Goal: Information Seeking & Learning: Learn about a topic

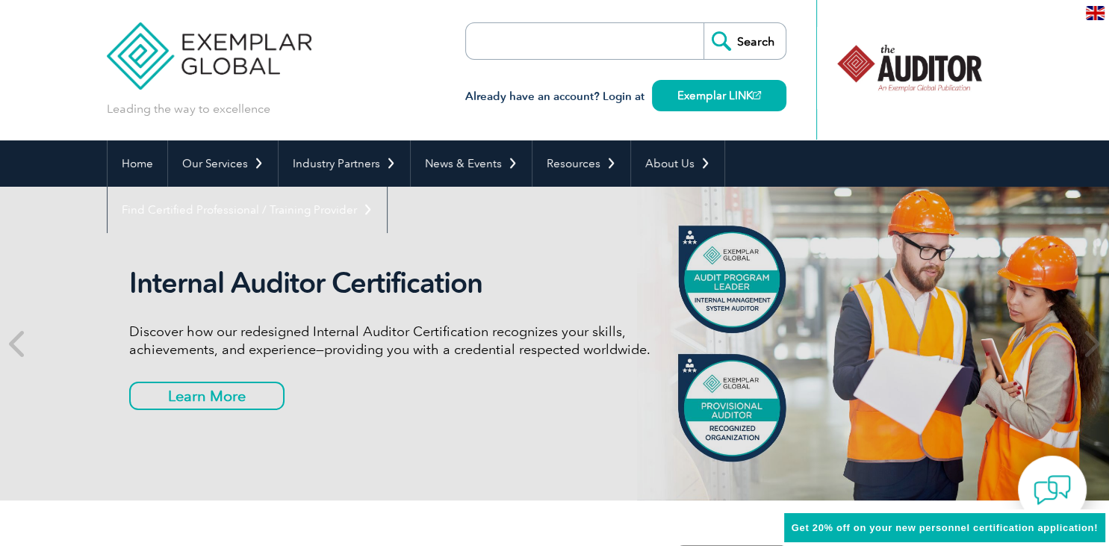
click at [1095, 4] on div "en" at bounding box center [1096, 12] width 28 height 25
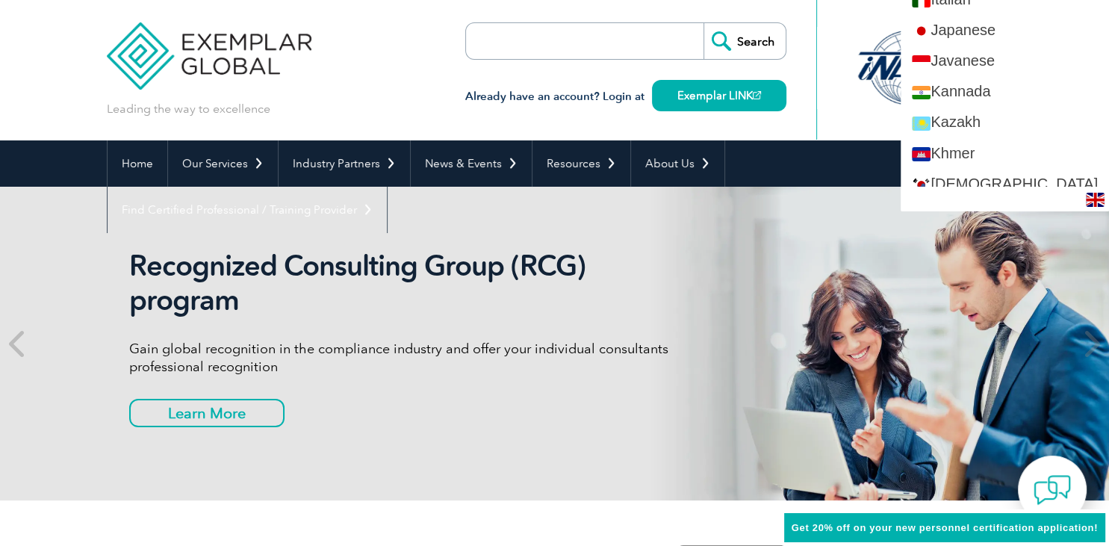
scroll to position [1336, 0]
click at [850, 207] on div "Recognized Consulting Group (RCG) program Gain global recognition in the compli…" at bounding box center [555, 344] width 896 height 314
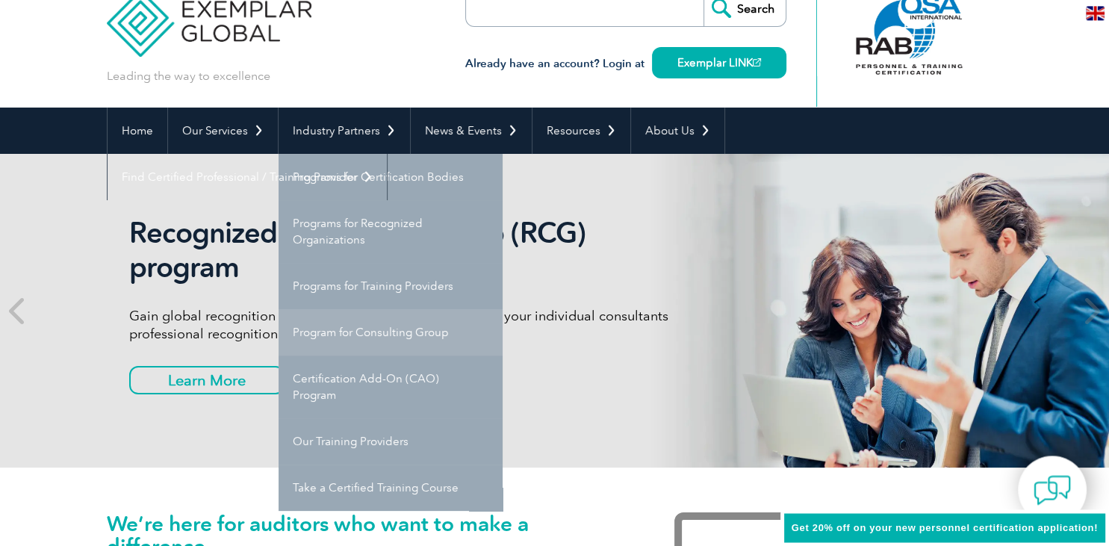
scroll to position [33, 0]
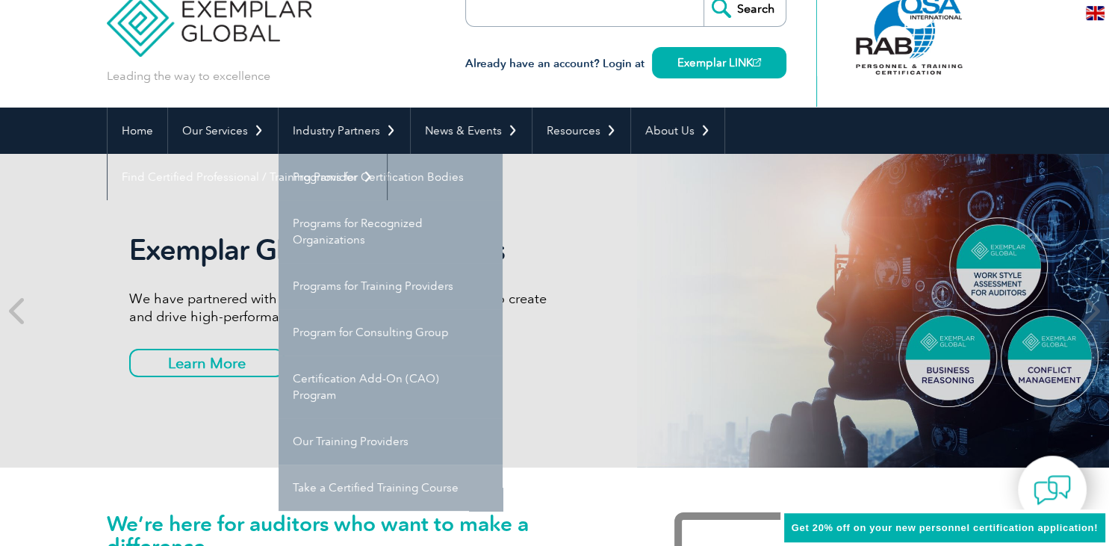
click at [356, 506] on link "Take a Certified Training Course" at bounding box center [391, 488] width 224 height 46
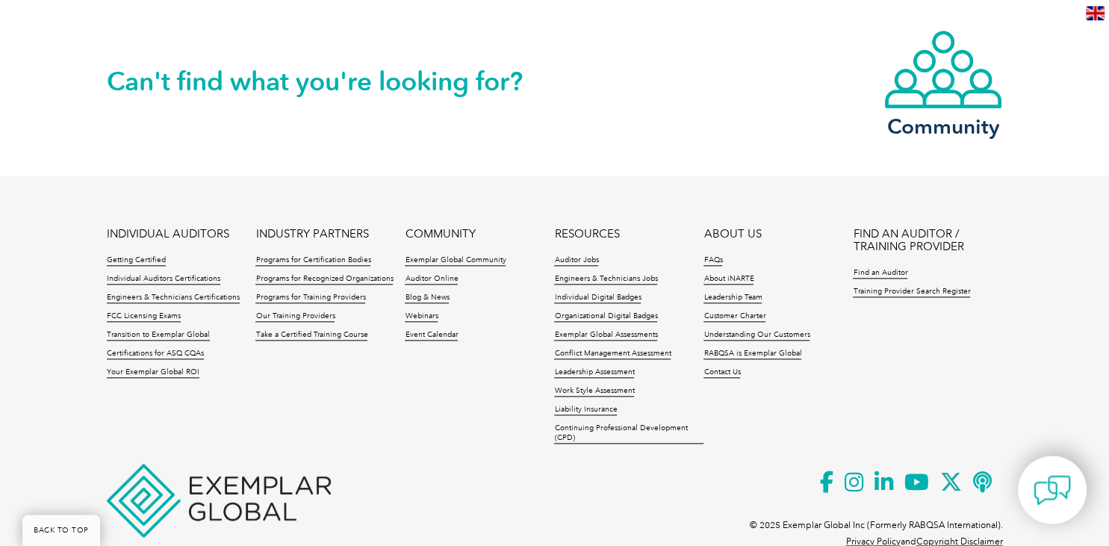
scroll to position [1652, 0]
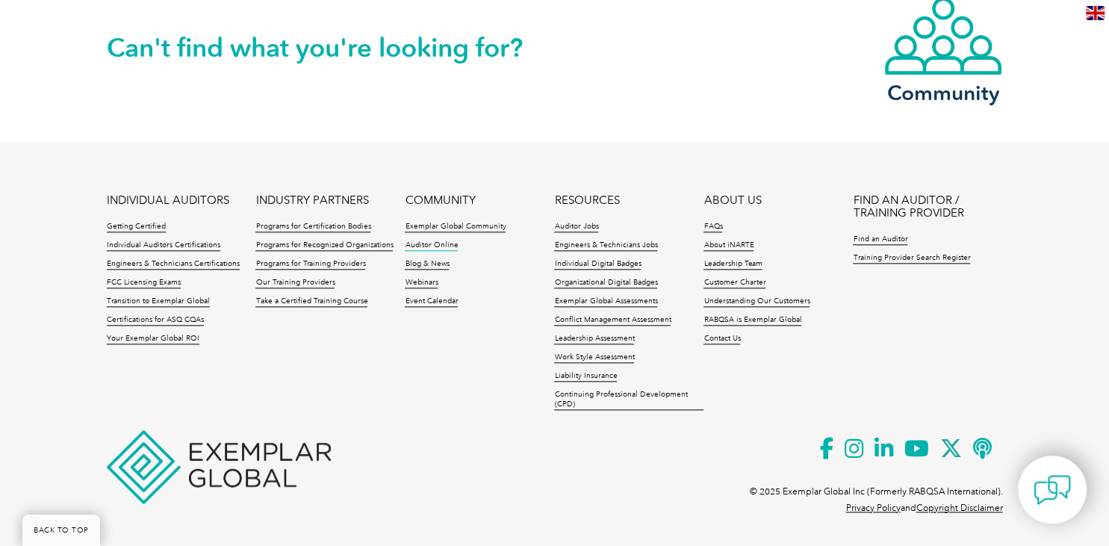
click at [417, 241] on link "Auditor Online" at bounding box center [431, 246] width 53 height 10
click at [175, 252] on li "Individual Auditors Certifications" at bounding box center [181, 250] width 149 height 19
click at [161, 199] on link "INDIVIDUAL AUDITORS" at bounding box center [168, 200] width 122 height 13
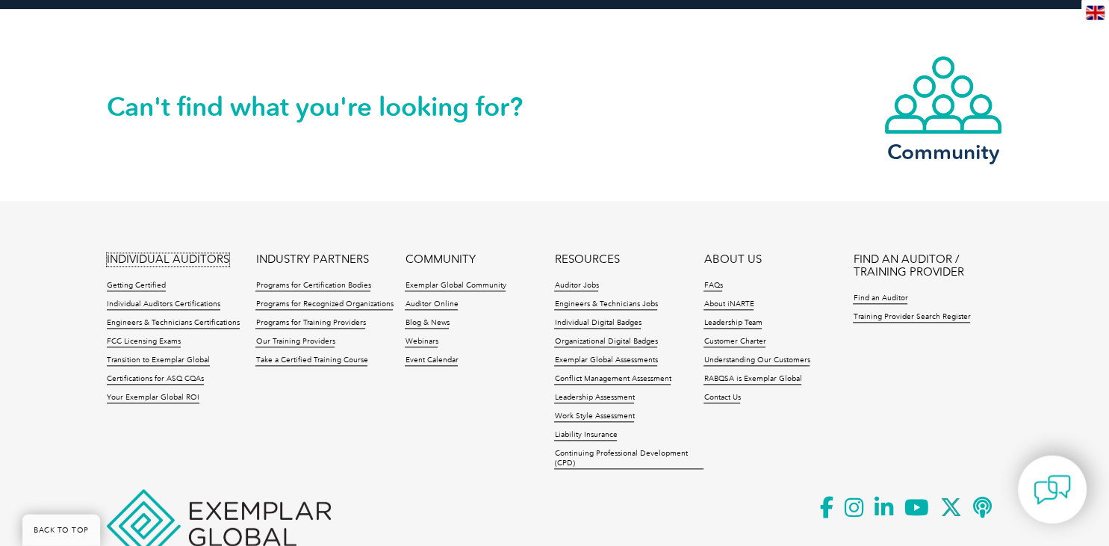
scroll to position [1594, 0]
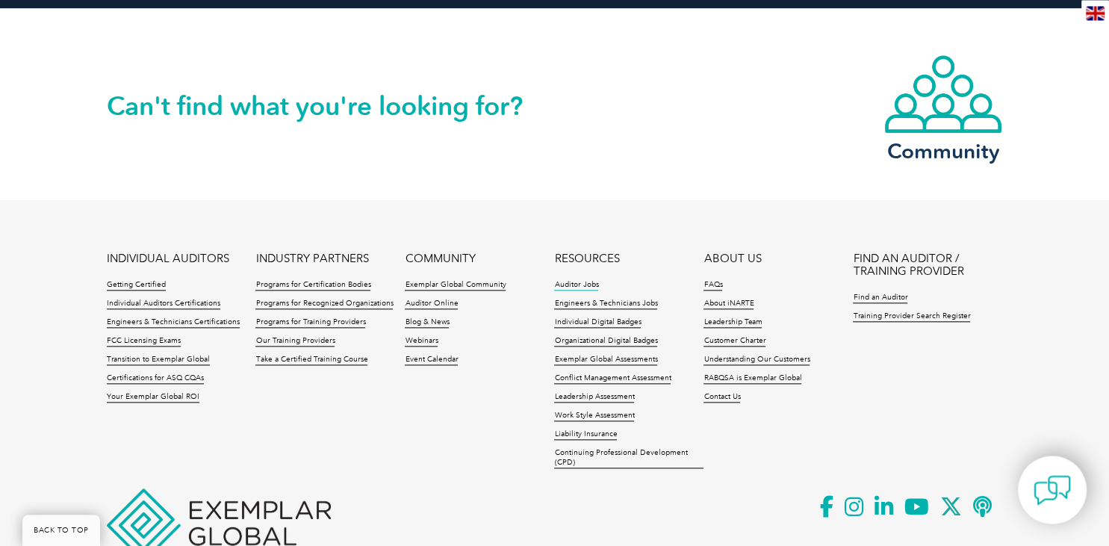
click at [569, 285] on link "Auditor Jobs" at bounding box center [576, 285] width 44 height 10
